Goal: Task Accomplishment & Management: Manage account settings

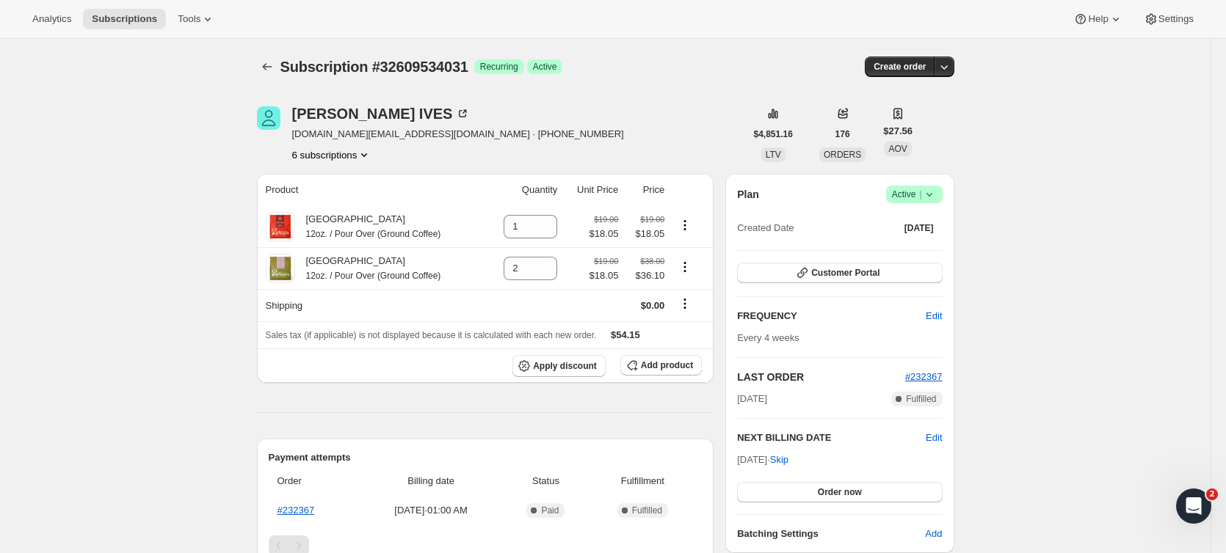
click at [357, 157] on button "6 subscriptions" at bounding box center [332, 155] width 80 height 15
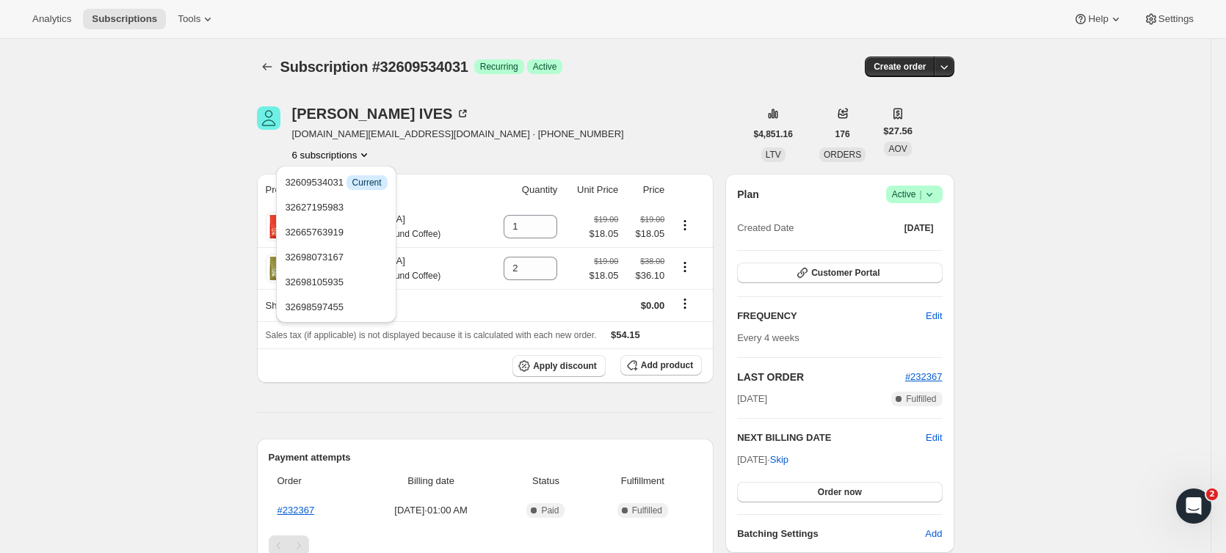
click at [505, 137] on div "RENEE IVES ives.re@gmail.com · +19177249757 6 subscriptions" at bounding box center [501, 134] width 488 height 56
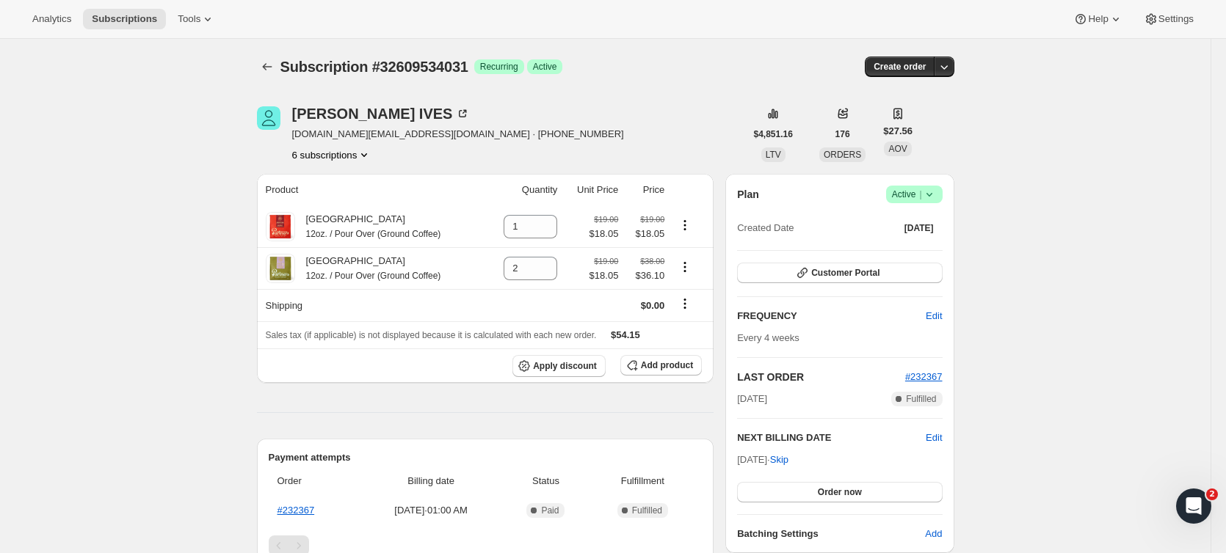
click at [352, 156] on button "6 subscriptions" at bounding box center [332, 155] width 80 height 15
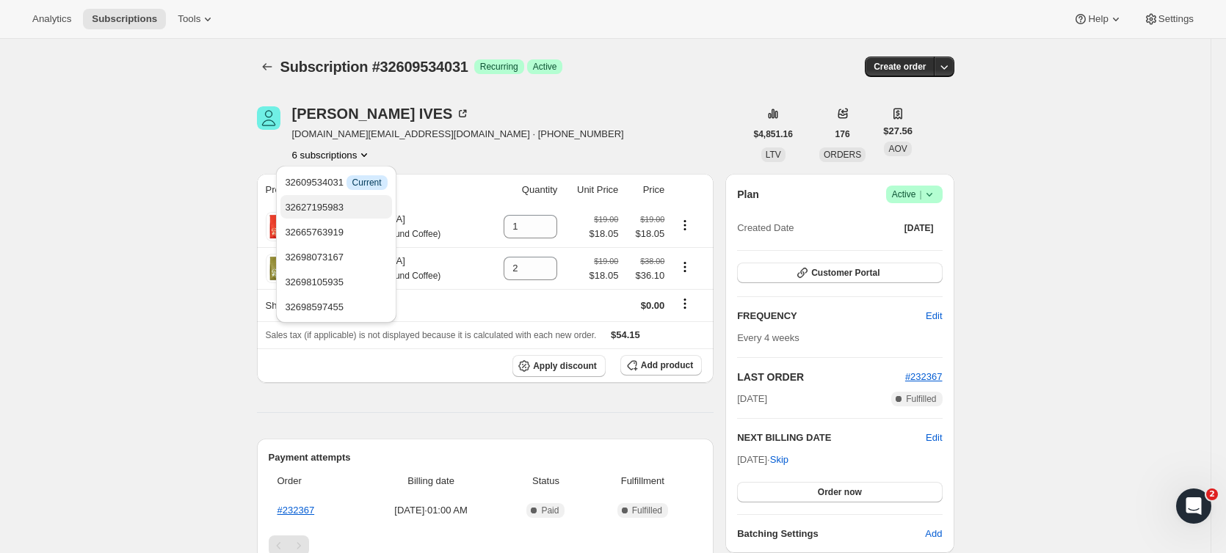
click at [356, 208] on span "32627195983" at bounding box center [336, 207] width 102 height 15
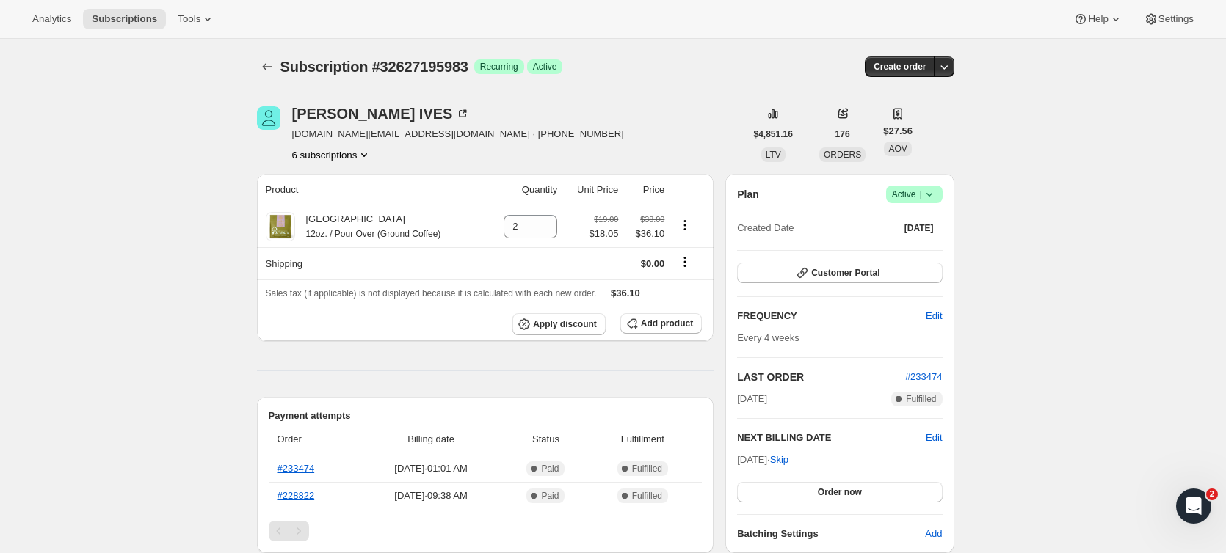
click at [363, 155] on icon "Product actions" at bounding box center [364, 155] width 15 height 15
click at [360, 234] on span "32665763919" at bounding box center [336, 232] width 102 height 15
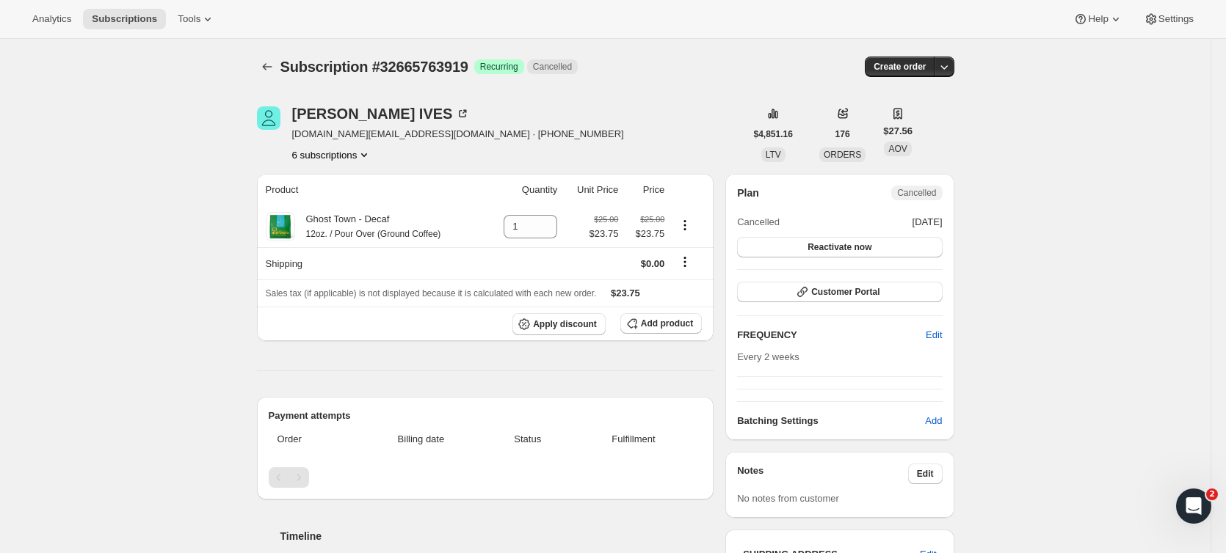
click at [357, 159] on button "6 subscriptions" at bounding box center [332, 155] width 80 height 15
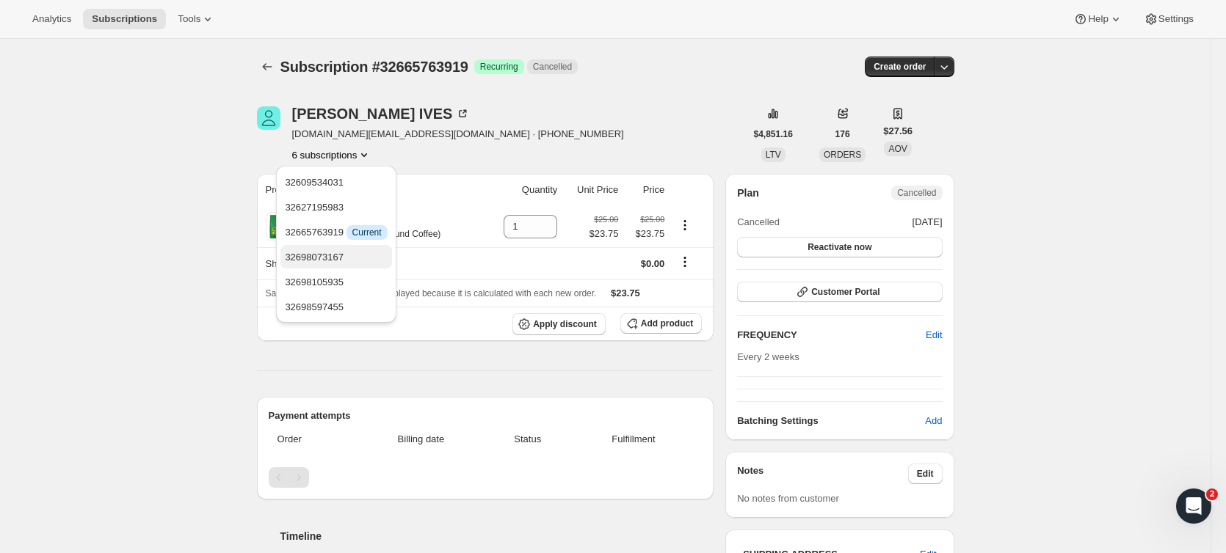
click at [350, 259] on span "32698073167" at bounding box center [336, 257] width 102 height 15
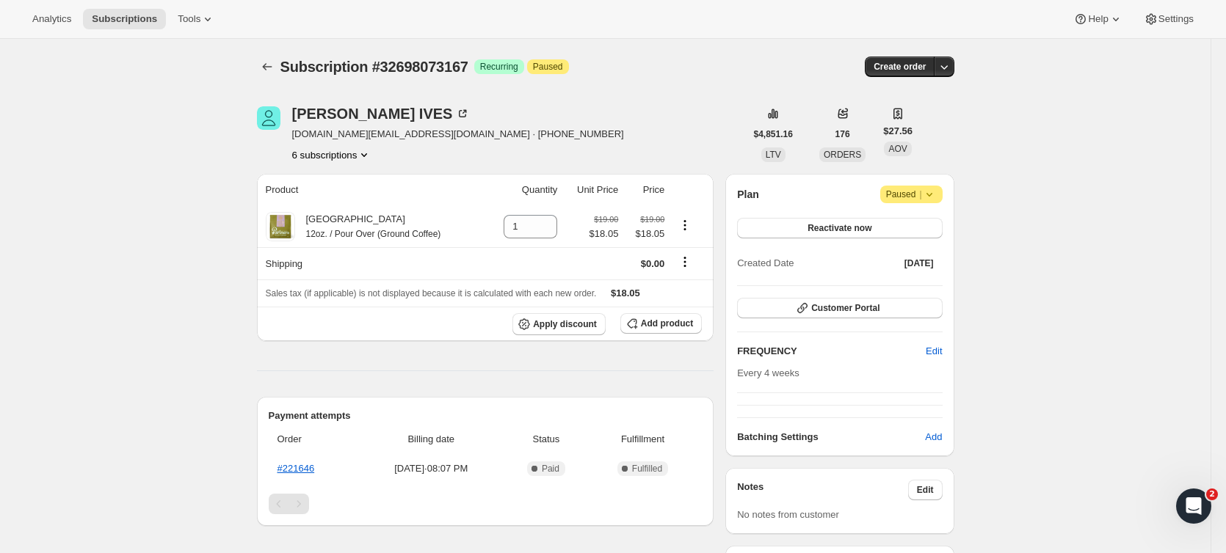
click at [351, 153] on button "6 subscriptions" at bounding box center [332, 155] width 80 height 15
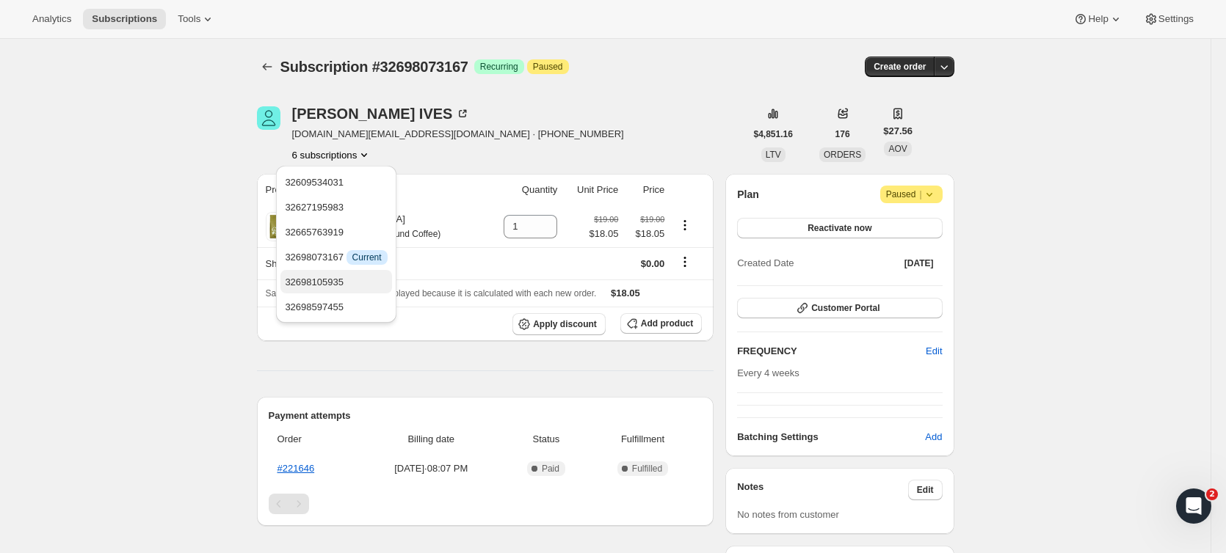
click at [337, 285] on span "32698105935" at bounding box center [314, 282] width 59 height 11
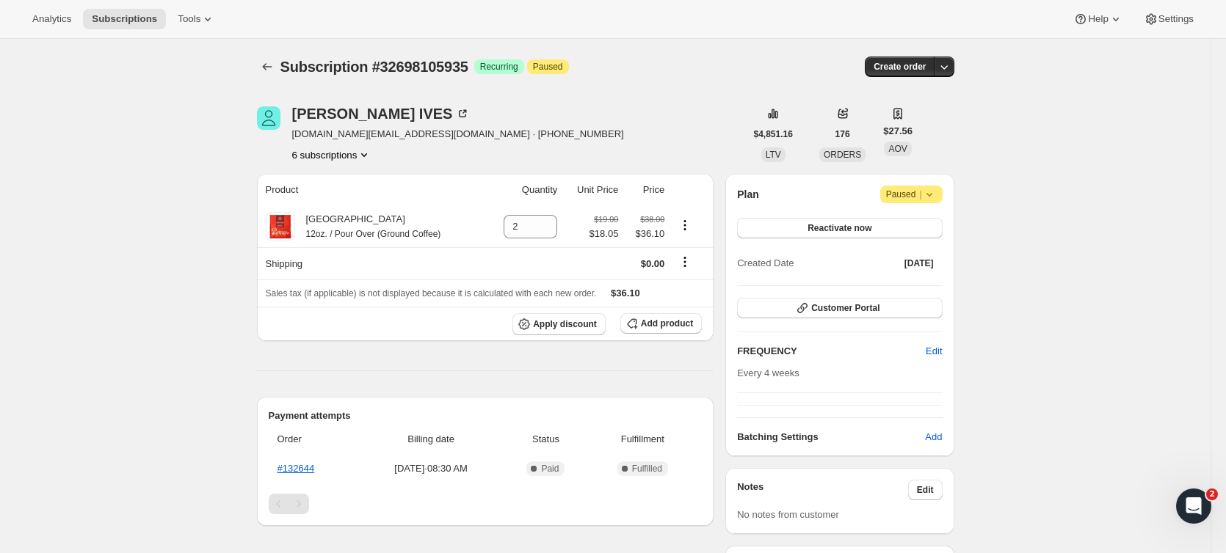
click at [335, 156] on button "6 subscriptions" at bounding box center [332, 155] width 80 height 15
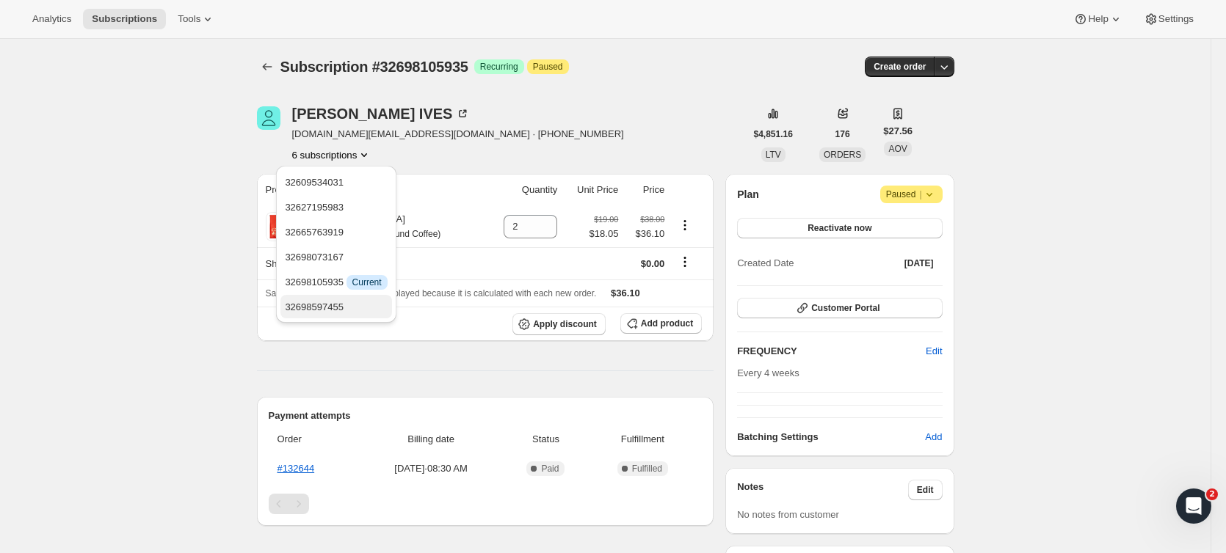
click at [357, 300] on span "32698597455" at bounding box center [336, 307] width 102 height 15
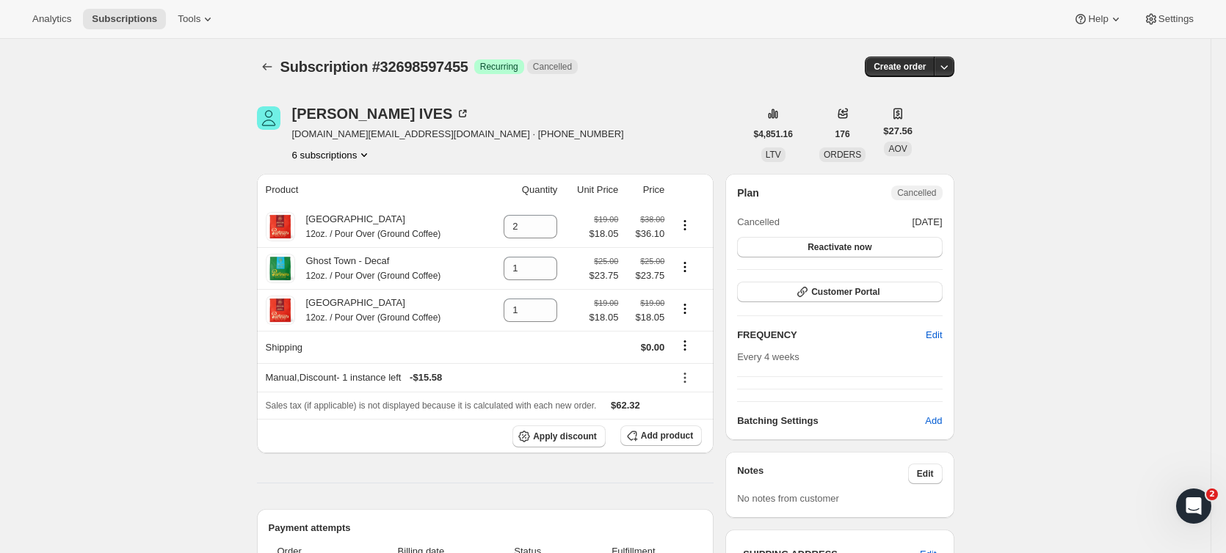
click at [332, 153] on button "6 subscriptions" at bounding box center [332, 155] width 80 height 15
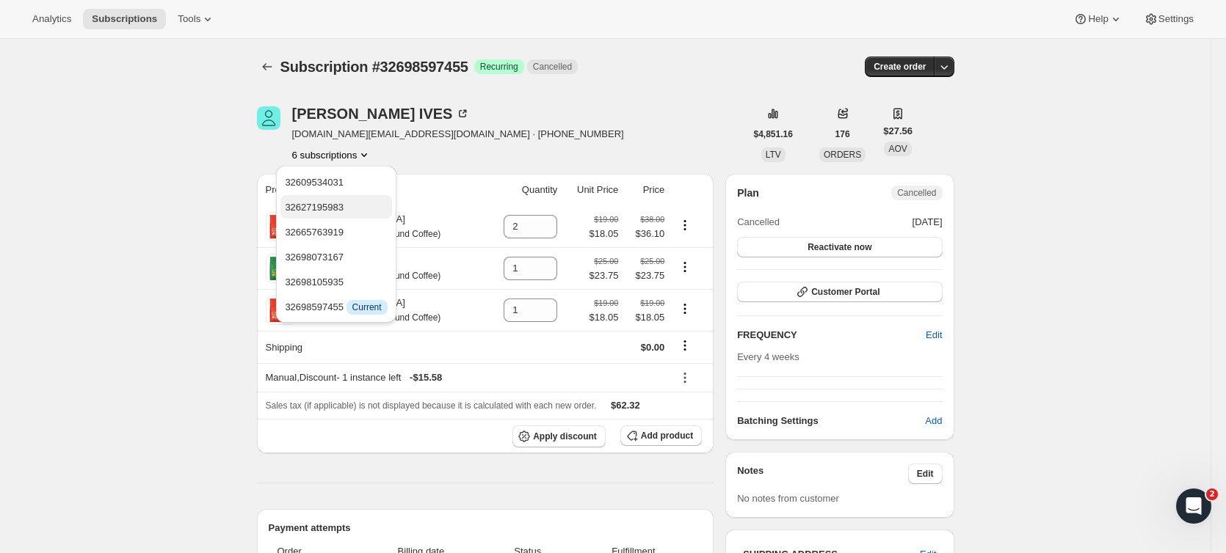
click at [352, 207] on span "32627195983" at bounding box center [336, 207] width 102 height 15
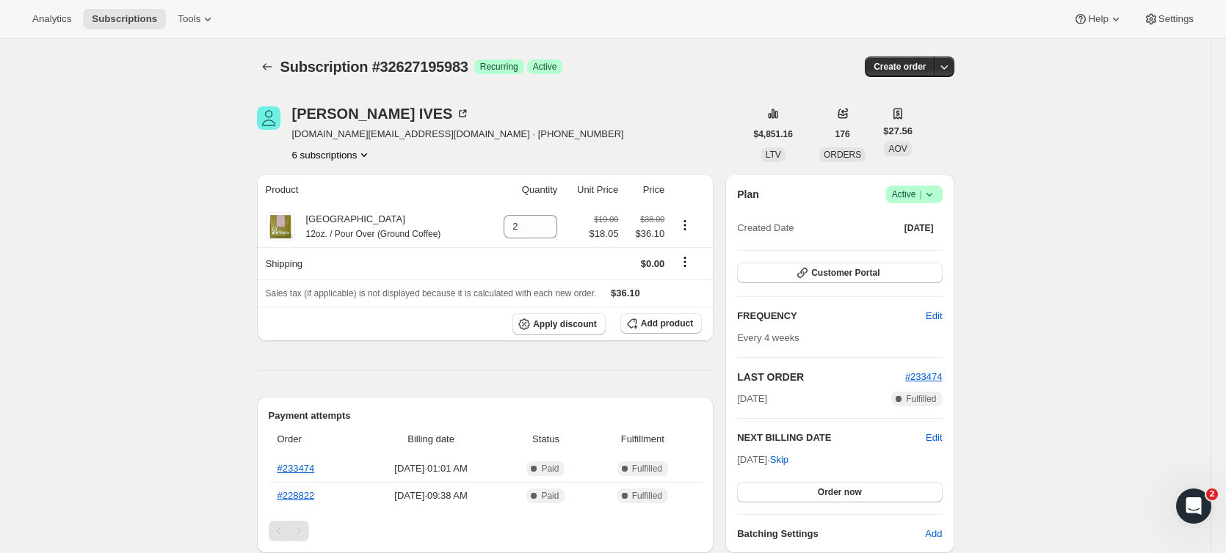
click at [936, 197] on icon at bounding box center [929, 194] width 15 height 15
click at [927, 222] on span "Pause subscription" at bounding box center [917, 223] width 81 height 11
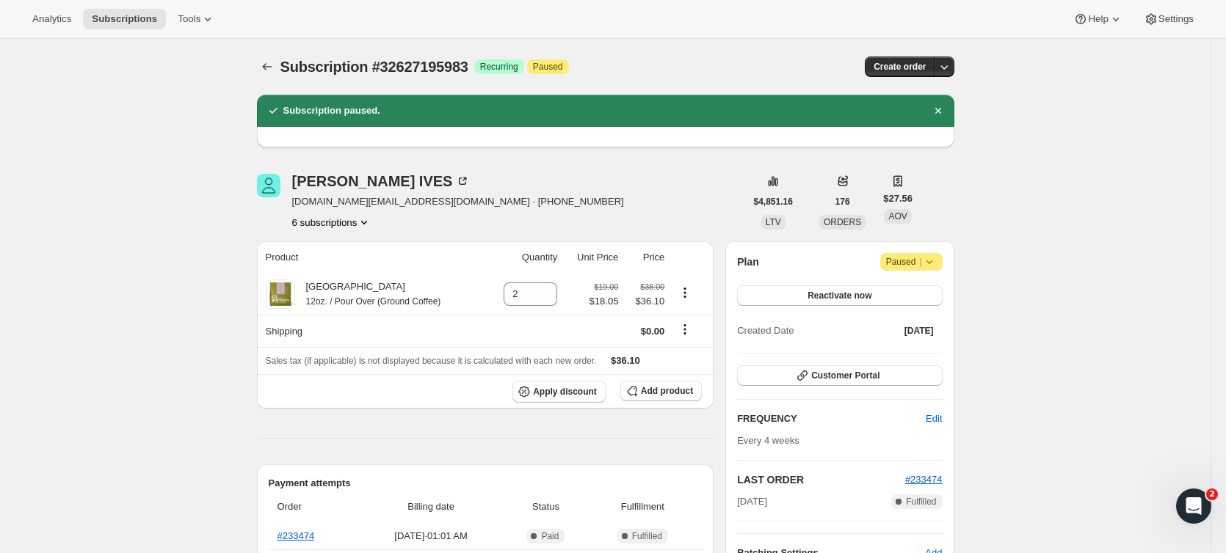
click at [351, 222] on button "6 subscriptions" at bounding box center [332, 222] width 80 height 15
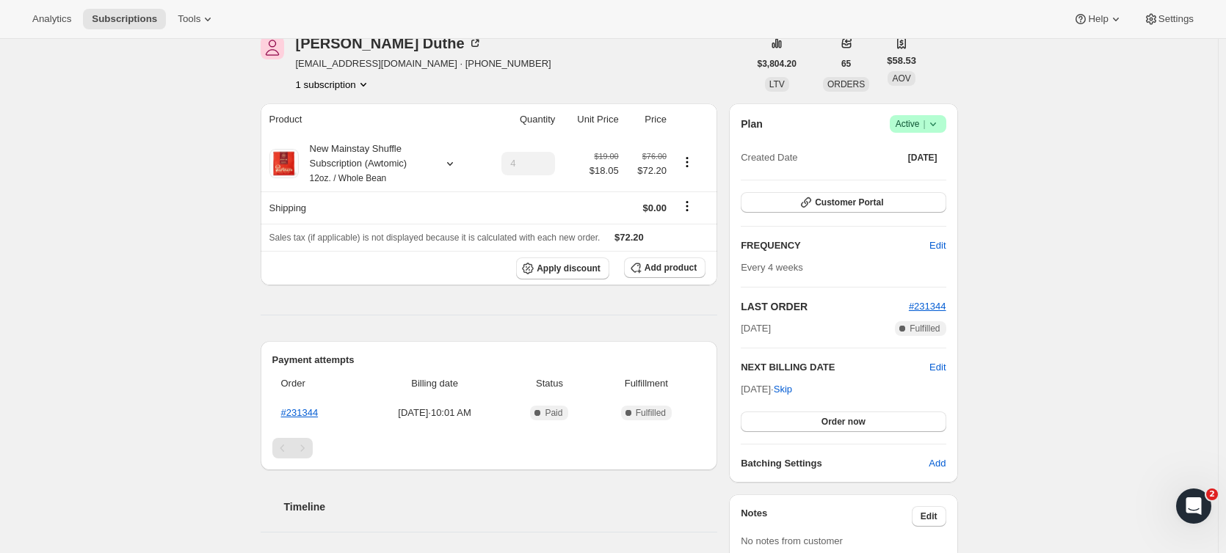
scroll to position [23, 0]
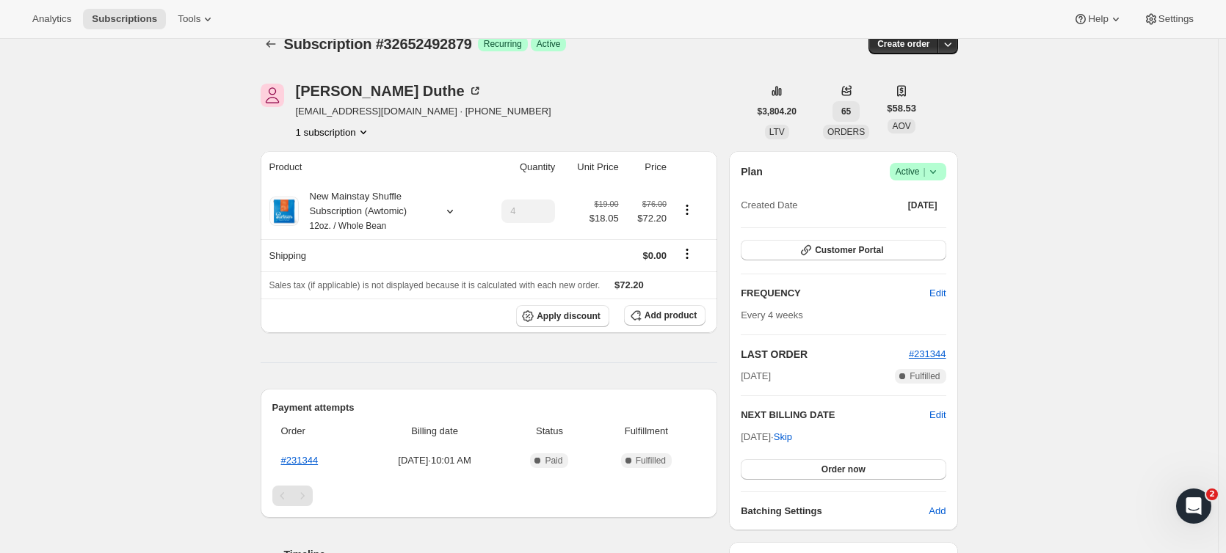
click at [850, 115] on span "65" at bounding box center [846, 112] width 10 height 12
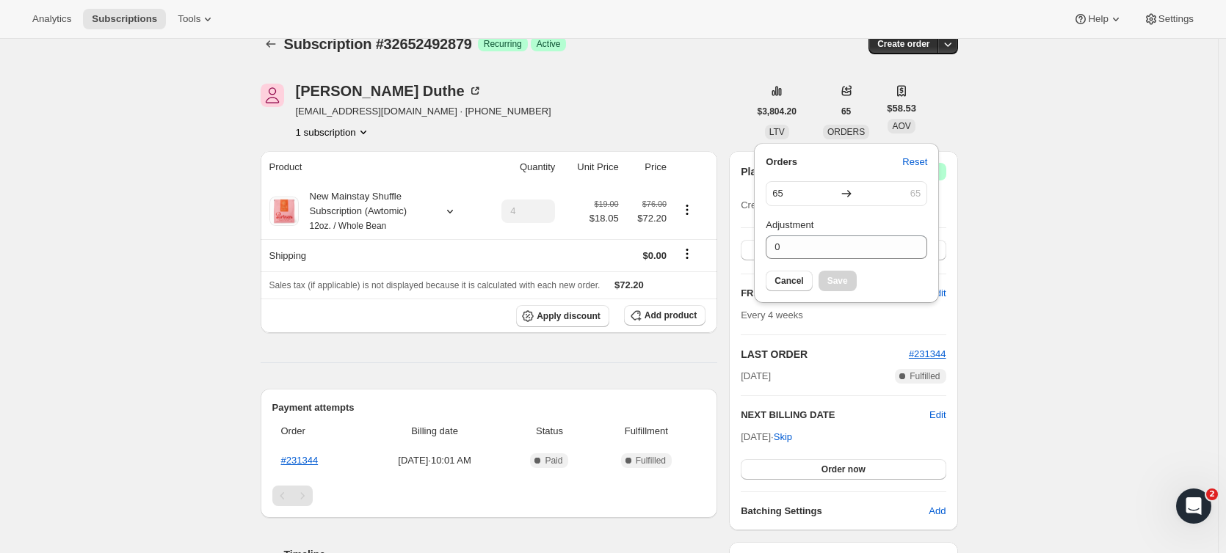
click at [634, 59] on div "Subscription #32652492879. This page is ready Subscription #32652492879 Success…" at bounding box center [609, 44] width 697 height 56
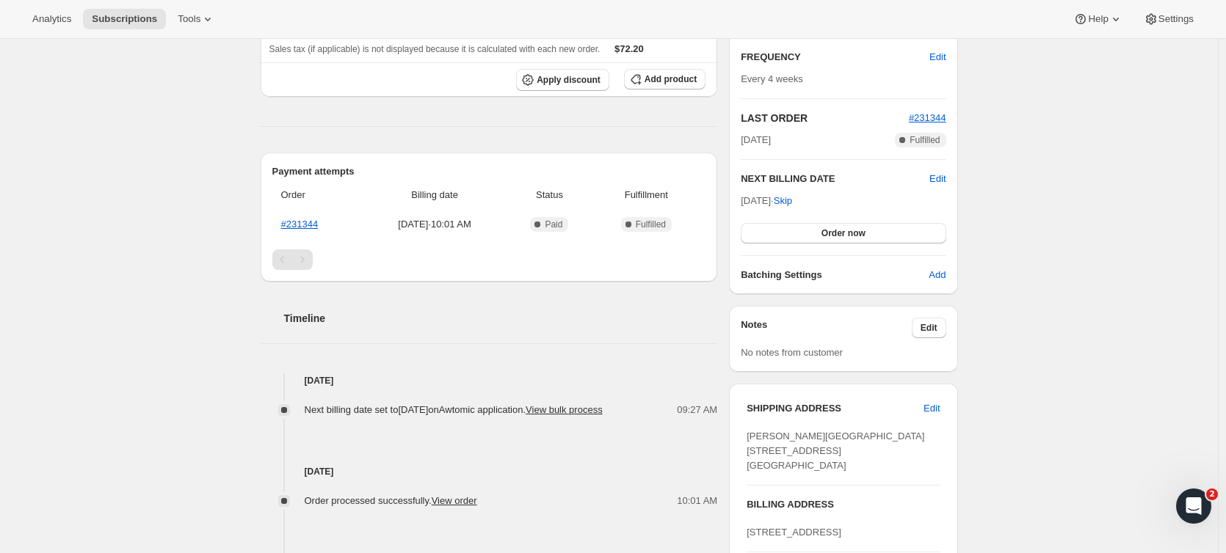
scroll to position [0, 0]
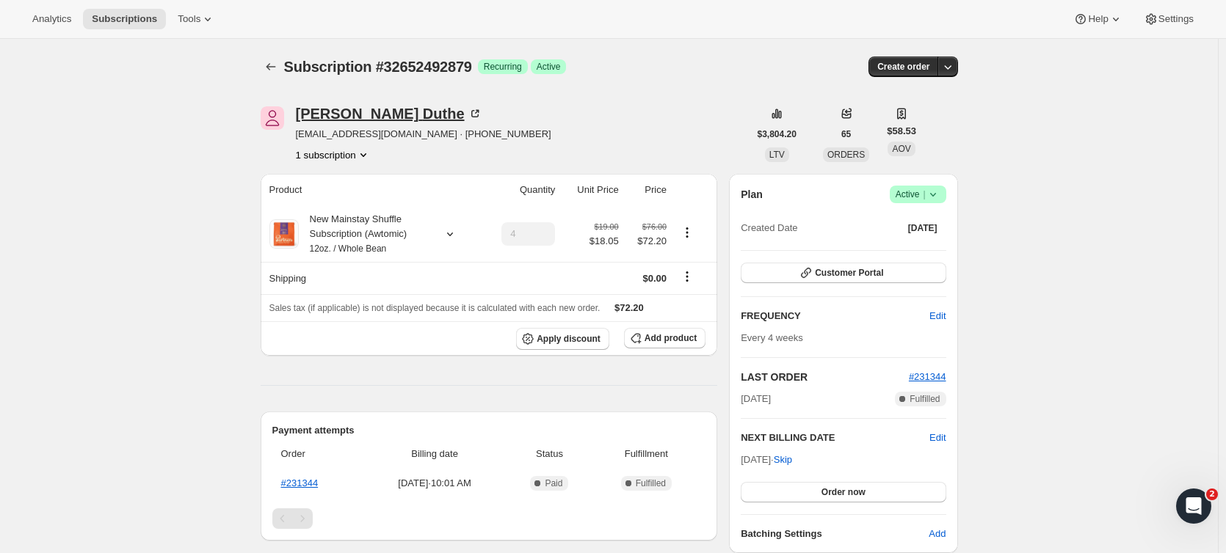
click at [468, 115] on icon at bounding box center [475, 113] width 15 height 15
click at [468, 112] on icon at bounding box center [475, 113] width 15 height 15
click at [691, 337] on span "Add product" at bounding box center [670, 338] width 52 height 12
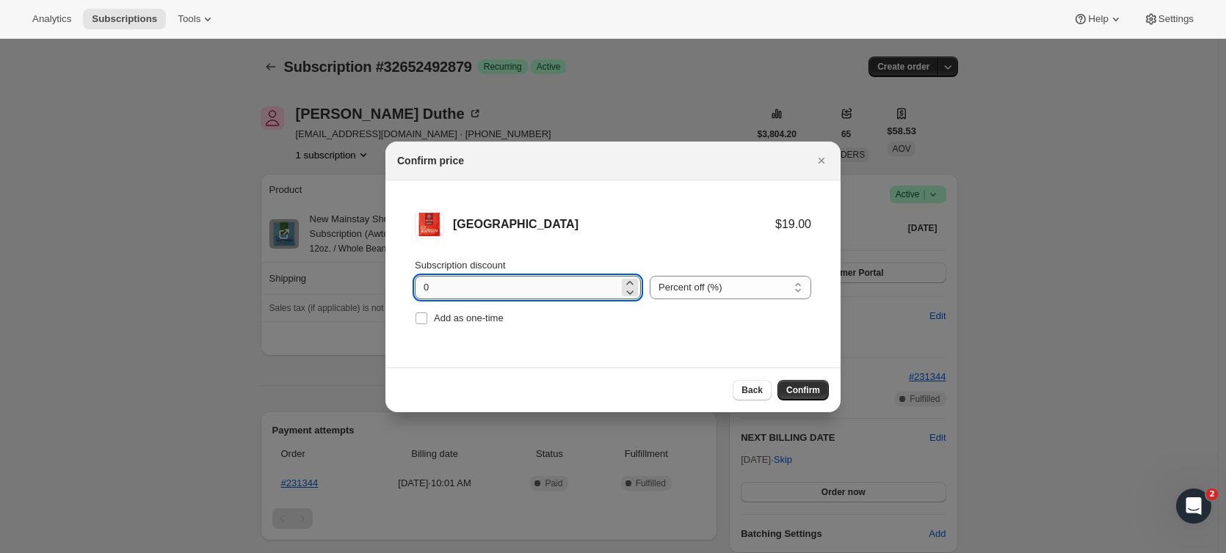
click at [581, 286] on input "0" at bounding box center [517, 287] width 204 height 23
click at [578, 286] on input "0" at bounding box center [517, 287] width 204 height 23
type input "5"
click at [814, 389] on span "Confirm" at bounding box center [803, 391] width 34 height 12
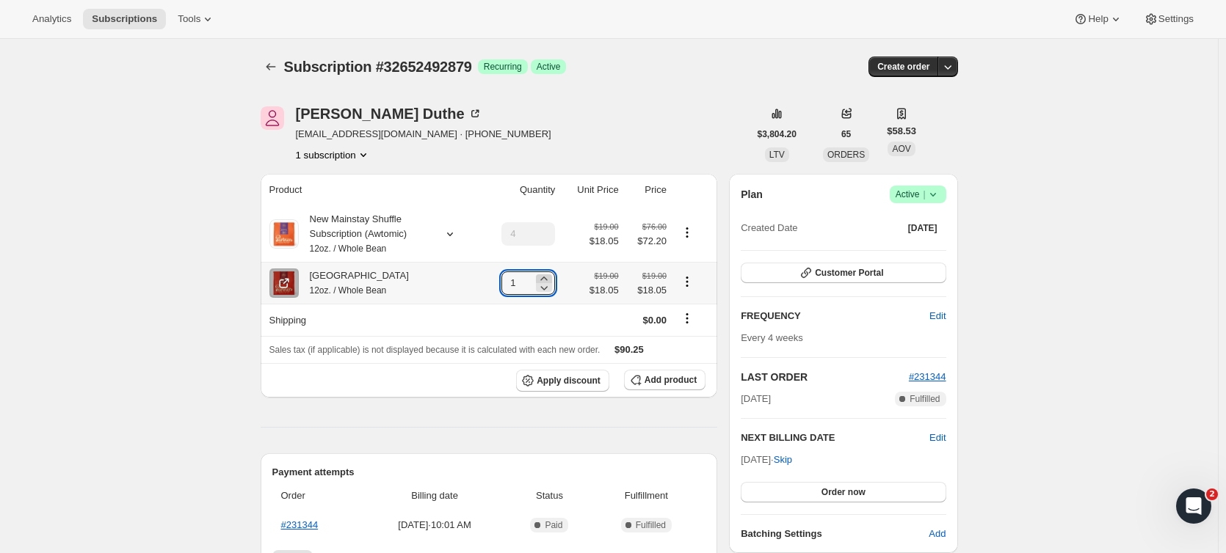
click at [551, 280] on icon at bounding box center [544, 279] width 15 height 15
type input "4"
click at [691, 233] on icon "Product actions" at bounding box center [687, 232] width 15 height 15
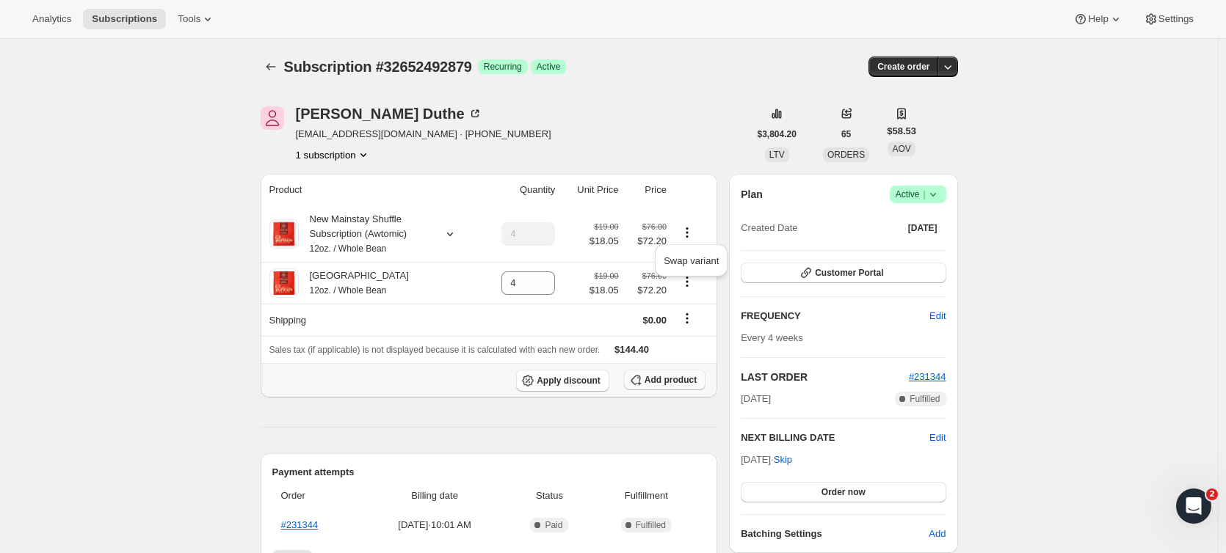
click at [650, 380] on span "Add product" at bounding box center [670, 380] width 52 height 12
click at [454, 237] on icon at bounding box center [450, 234] width 15 height 15
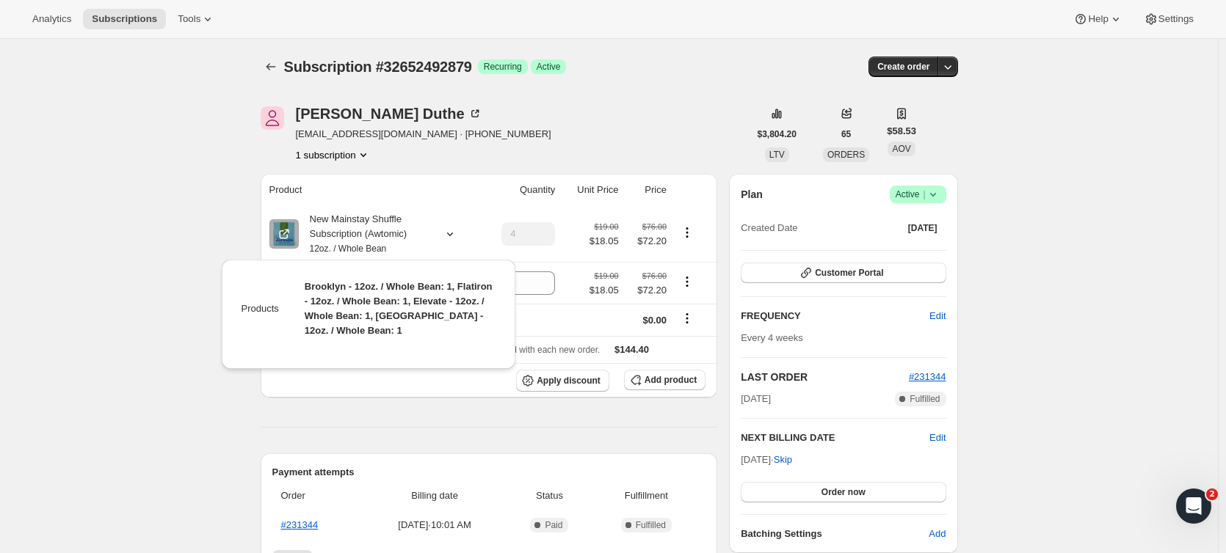
drag, startPoint x: 532, startPoint y: 147, endPoint x: 531, endPoint y: 106, distance: 41.1
click at [531, 106] on div "[PERSON_NAME] [EMAIL_ADDRESS][DOMAIN_NAME] · [PHONE_NUMBER] 1 subscription $3,8…" at bounding box center [603, 564] width 709 height 962
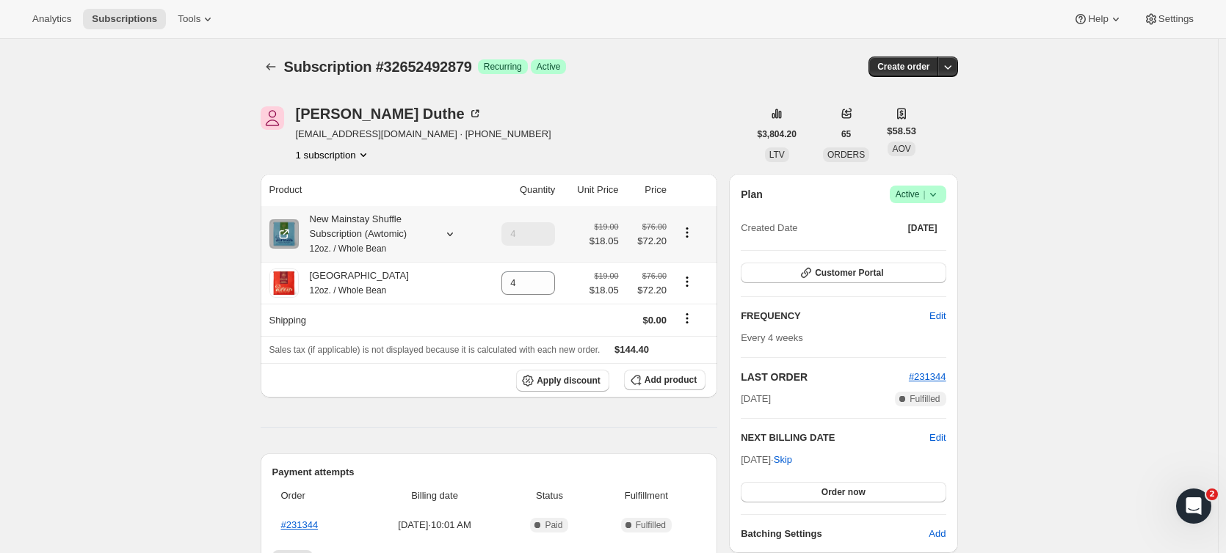
click at [685, 230] on icon "Product actions" at bounding box center [687, 232] width 15 height 15
drag, startPoint x: 672, startPoint y: 74, endPoint x: 661, endPoint y: 76, distance: 11.8
click at [661, 76] on div "Subscription #32652492879 Success Recurring Success Active" at bounding box center [496, 67] width 425 height 21
click at [638, 285] on icon at bounding box center [637, 283] width 15 height 15
click at [638, 235] on span "$72.20" at bounding box center [647, 241] width 39 height 15
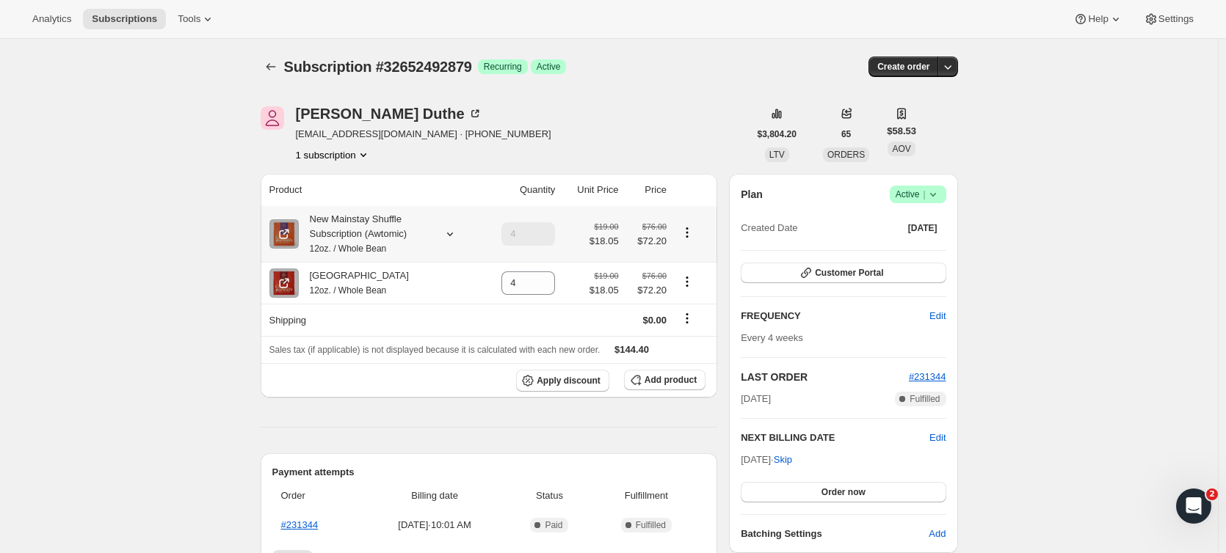
click at [685, 228] on icon "Product actions" at bounding box center [687, 232] width 15 height 15
click at [683, 262] on span "Remove" at bounding box center [681, 260] width 35 height 11
type input "0"
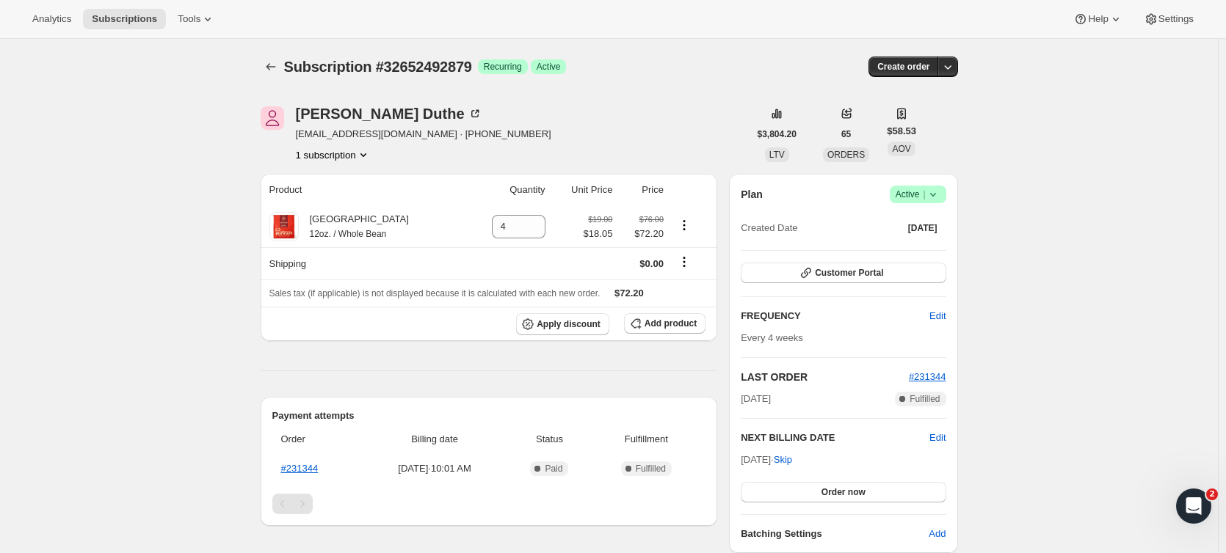
drag, startPoint x: 200, startPoint y: 164, endPoint x: 161, endPoint y: 157, distance: 39.5
click at [161, 157] on div "Subscription #32652492879. This page is ready Subscription #32652492879 Success…" at bounding box center [609, 562] width 1218 height 1046
